Goal: Check status

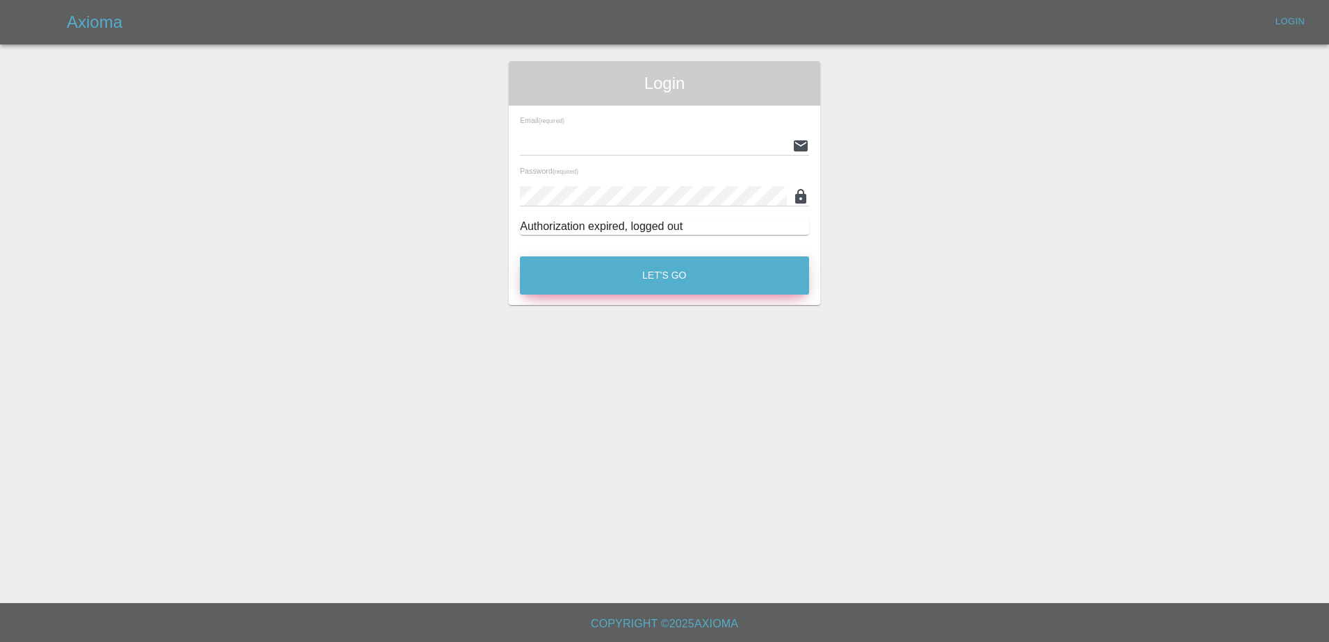
type input "[PERSON_NAME][EMAIL_ADDRESS][PERSON_NAME][DOMAIN_NAME]"
click at [724, 285] on button "Let's Go" at bounding box center [664, 275] width 289 height 38
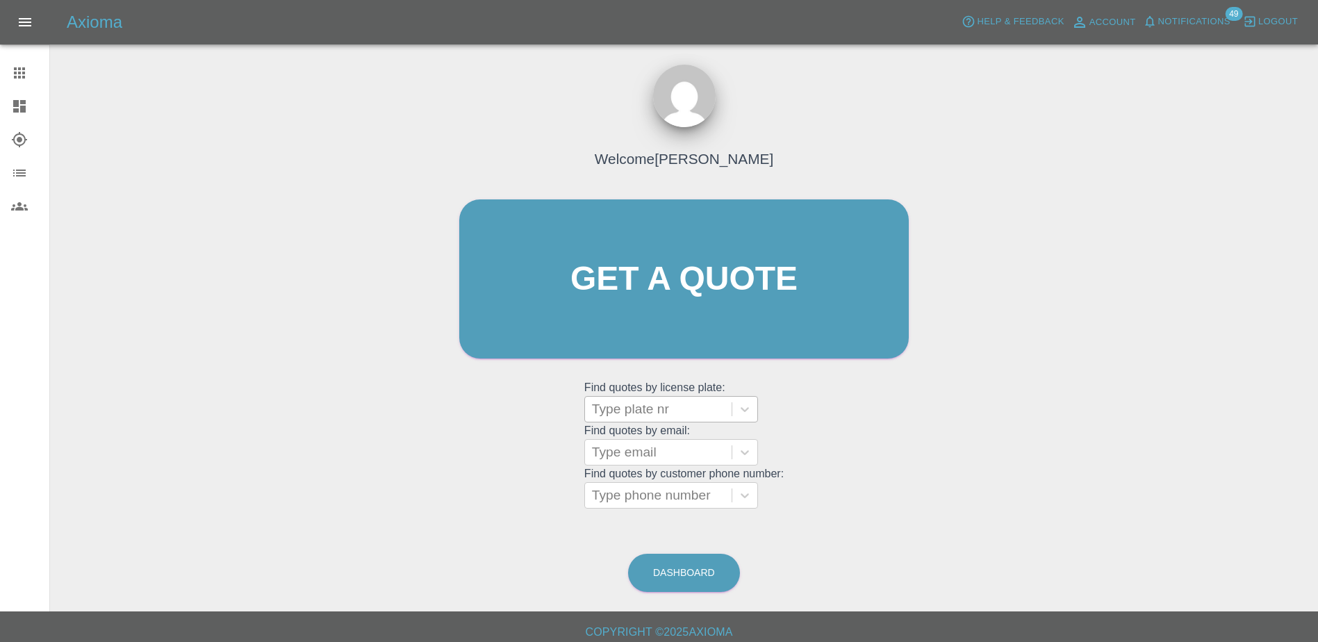
click at [632, 400] on div at bounding box center [658, 409] width 133 height 19
paste input "DY75GMU"
type input "DY75GMU"
click at [659, 440] on div "DY75GMU, Bidding" at bounding box center [672, 445] width 174 height 28
